Goal: Find specific page/section: Find specific page/section

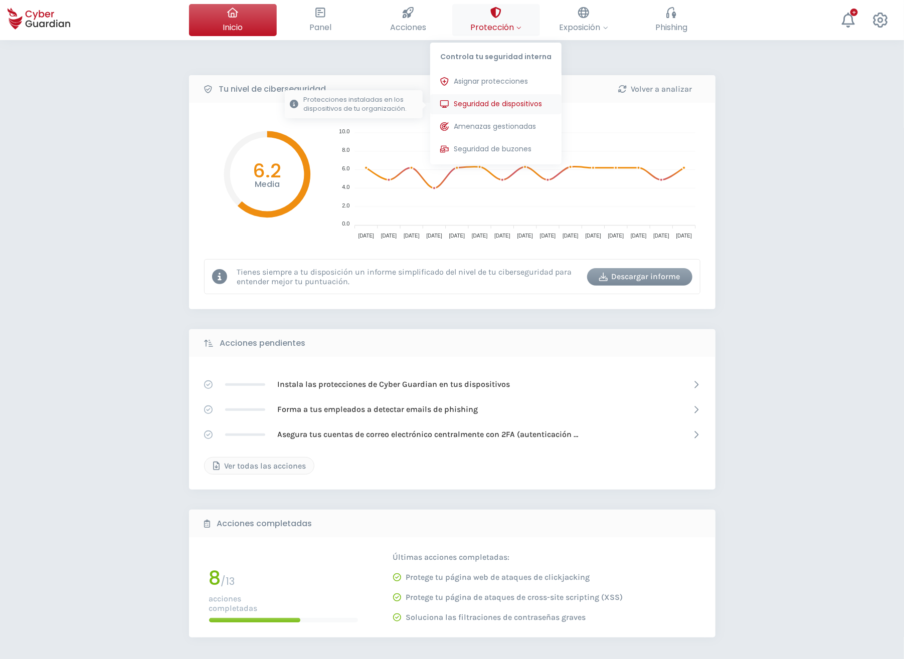
click at [496, 95] on button "Seguridad de dispositivos Protecciones instaladas en los dispositivos de tu org…" at bounding box center [495, 104] width 131 height 20
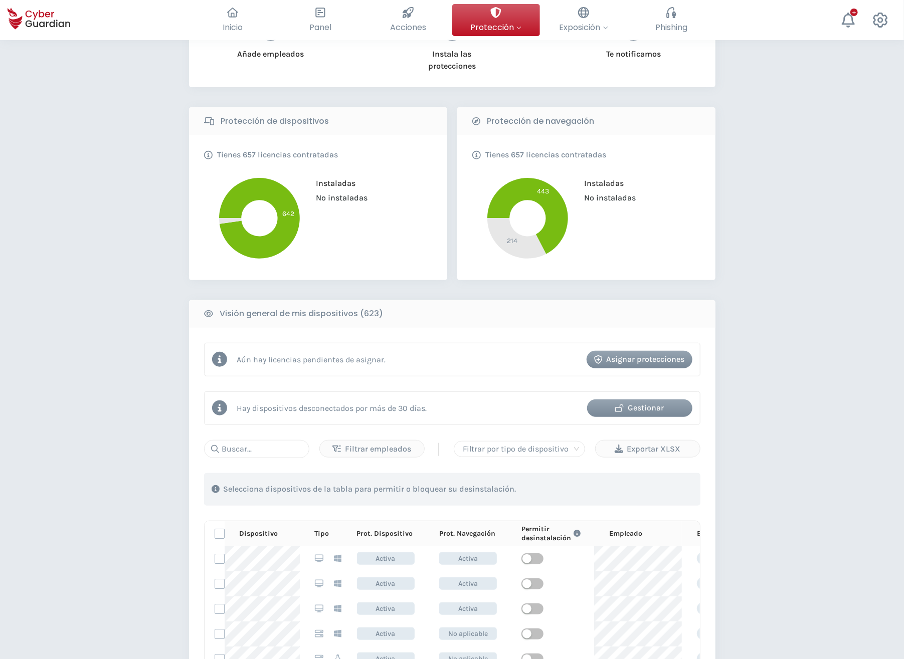
scroll to position [161, 0]
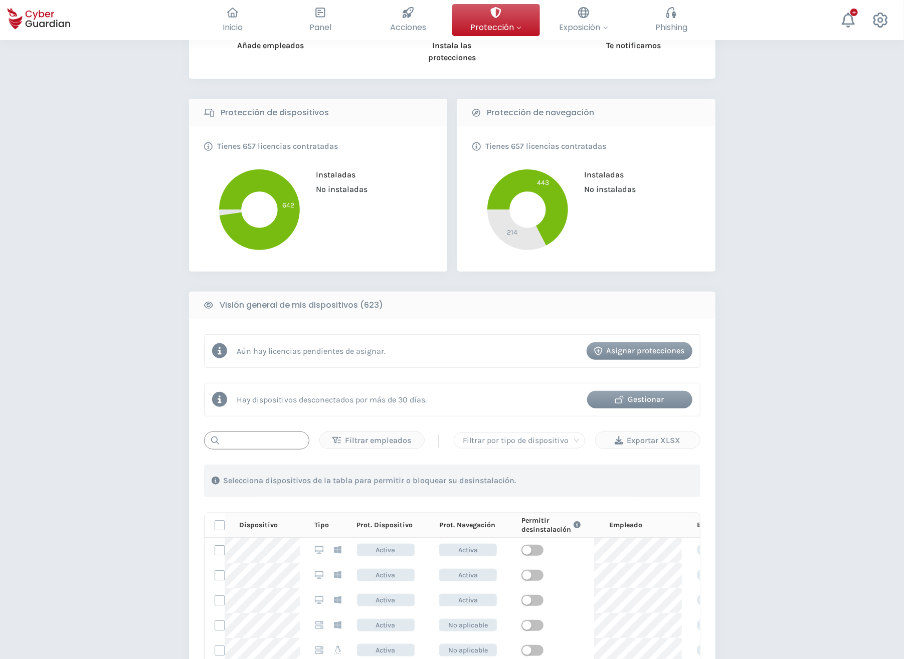
click at [255, 442] on input "text" at bounding box center [256, 440] width 105 height 18
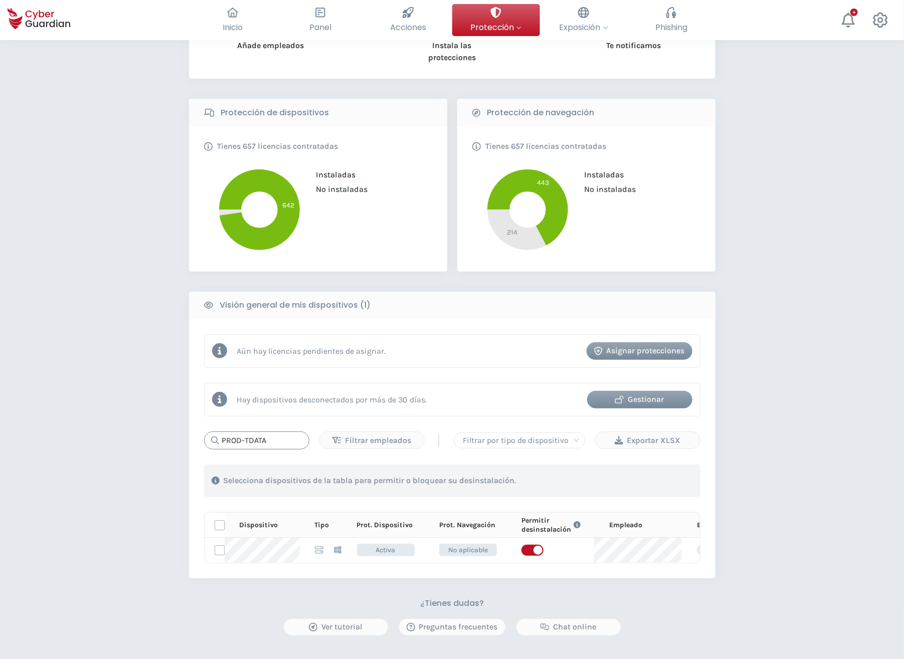
type input "PROD-TDATA"
click at [844, 379] on div "PROTECCIÓN > Seguridad de dispositivos ¿Cómo funciona? Añade empleados Instala …" at bounding box center [452, 335] width 904 height 913
click at [137, 277] on div "PROTECCIÓN > Seguridad de dispositivos ¿Cómo funciona? Añade empleados Instala …" at bounding box center [452, 335] width 904 height 913
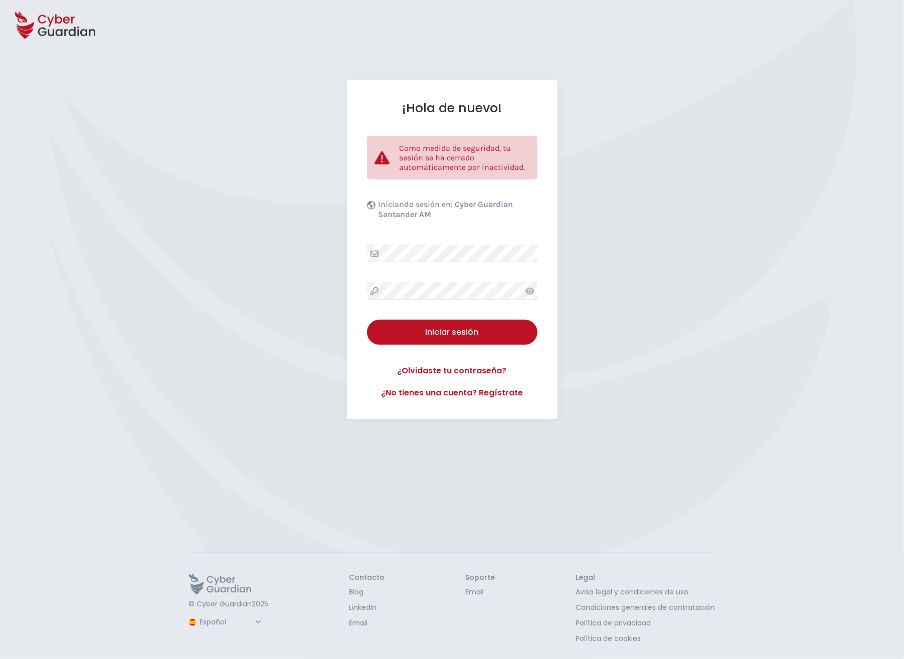
click at [653, 161] on div "¡Hola de nuevo! Como medida de seguridad, tu sesión se ha cerrado automáticamen…" at bounding box center [452, 301] width 904 height 443
